Goal: Information Seeking & Learning: Learn about a topic

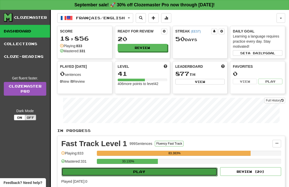
click at [134, 171] on button "Play" at bounding box center [140, 172] width 156 height 9
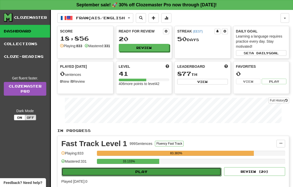
select select "**"
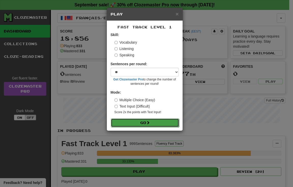
click at [138, 123] on button "Go" at bounding box center [145, 123] width 68 height 9
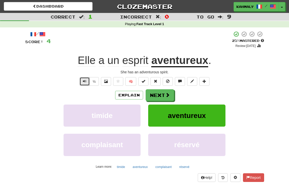
click at [81, 83] on button "Text-to-speech controls" at bounding box center [85, 81] width 10 height 9
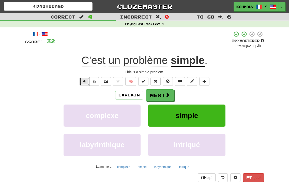
click at [81, 81] on button "Text-to-speech controls" at bounding box center [85, 81] width 10 height 9
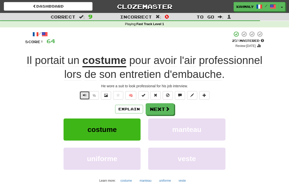
click at [84, 97] on span "Text-to-speech controls" at bounding box center [85, 96] width 4 height 4
click at [134, 109] on button "Explain" at bounding box center [129, 109] width 28 height 9
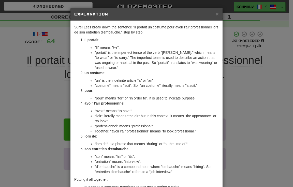
click at [256, 119] on div "× Explanation Sure! Let's break down the sentence "Il portait un costume pour a…" at bounding box center [146, 93] width 293 height 187
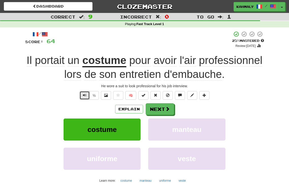
click at [83, 96] on span "Text-to-speech controls" at bounding box center [85, 96] width 4 height 4
click at [156, 108] on button "Next" at bounding box center [160, 110] width 28 height 12
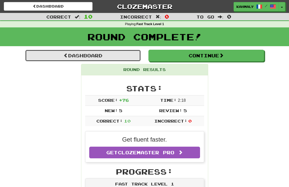
click at [64, 55] on span at bounding box center [66, 55] width 5 height 5
